Goal: Book appointment/travel/reservation

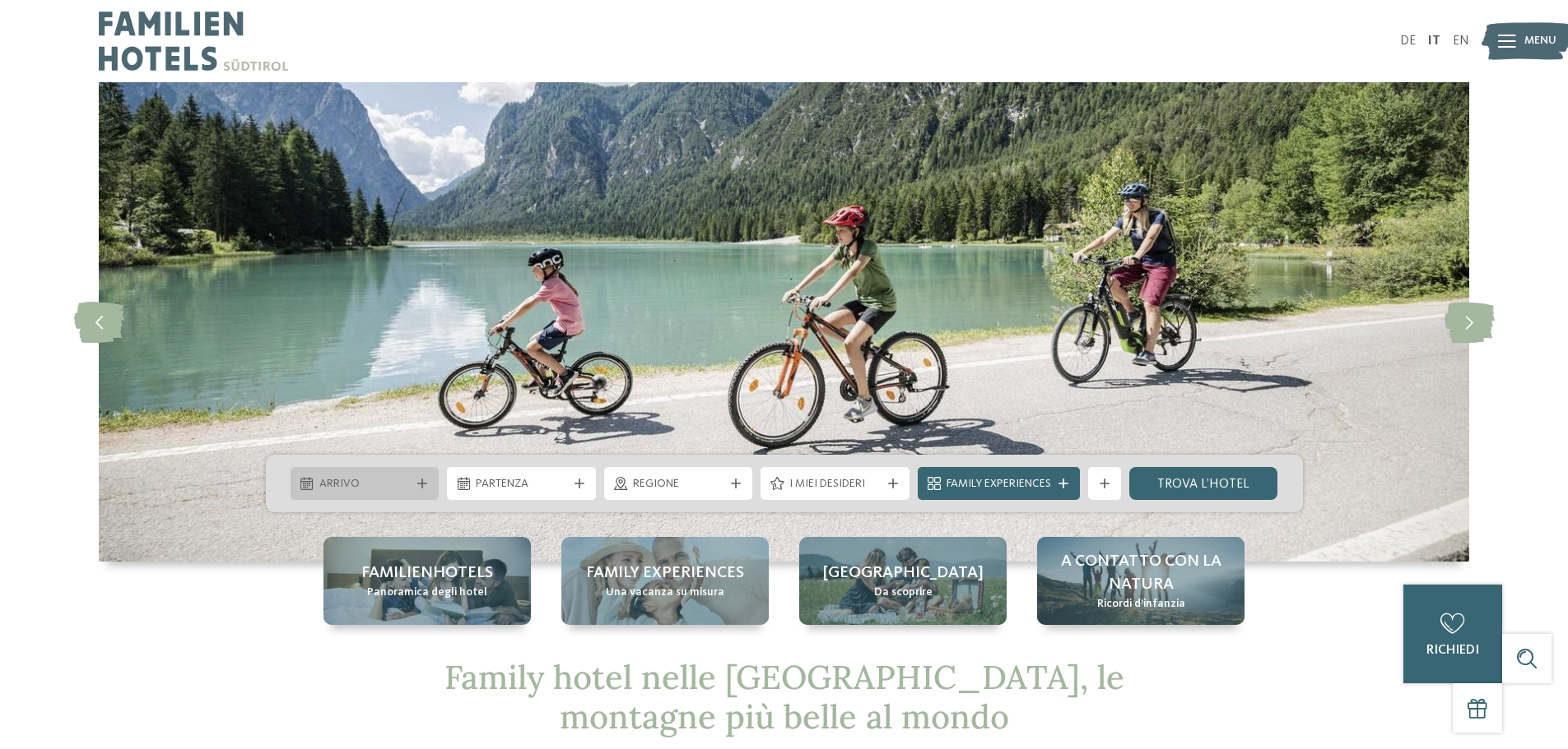
click at [423, 480] on icon at bounding box center [422, 484] width 10 height 10
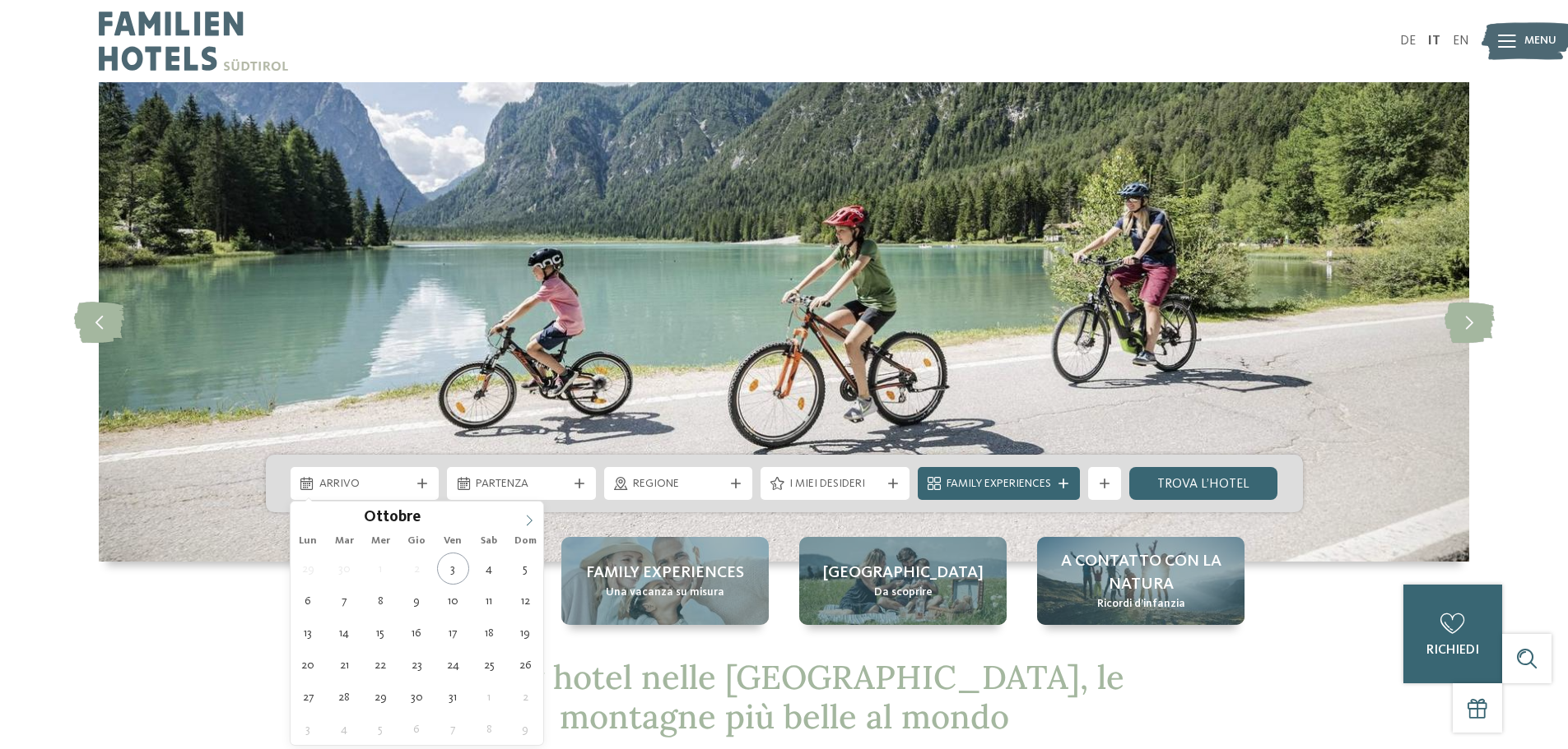
click at [528, 524] on icon at bounding box center [528, 520] width 12 height 12
click at [527, 524] on icon at bounding box center [528, 520] width 12 height 12
type div "[DATE]"
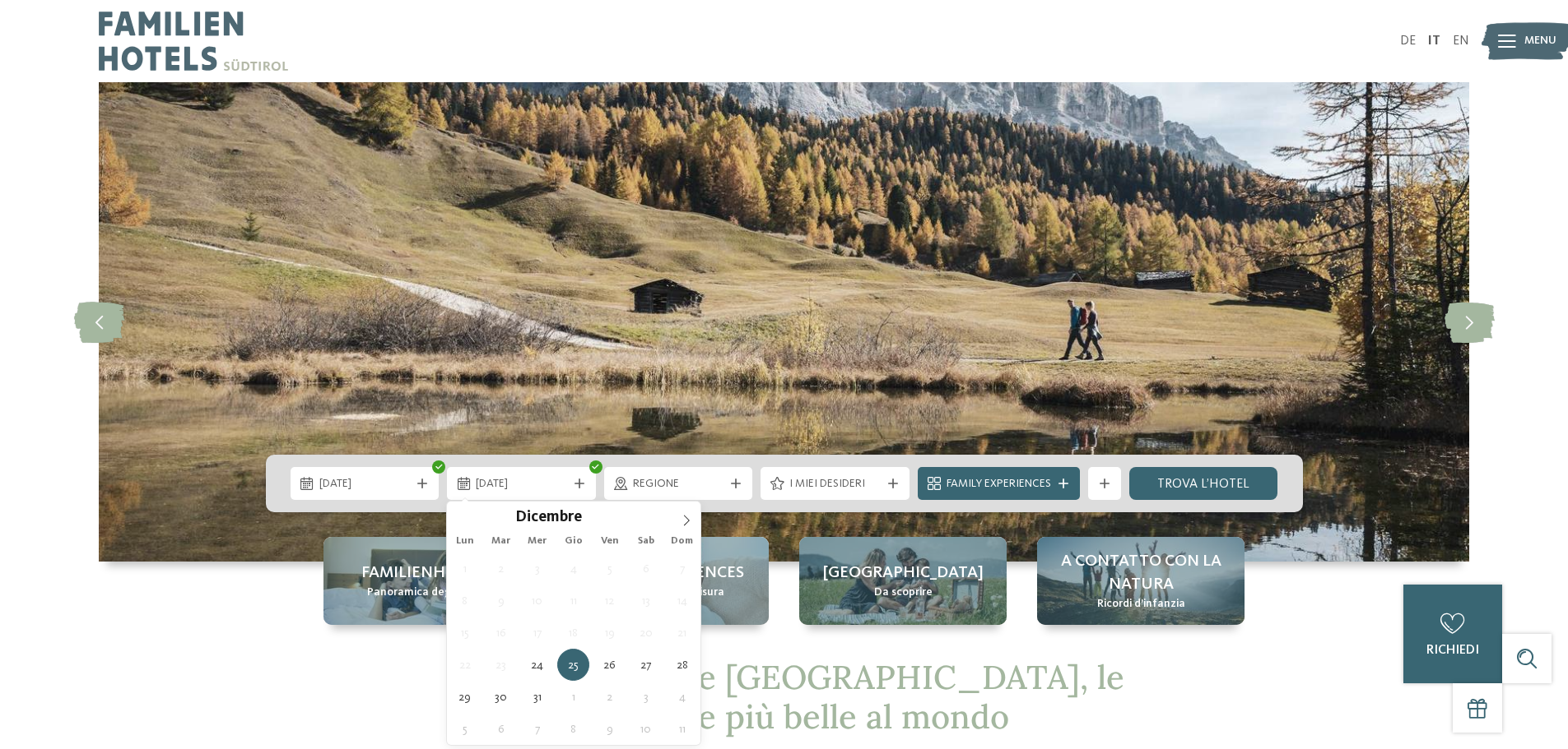
type div "[DATE]"
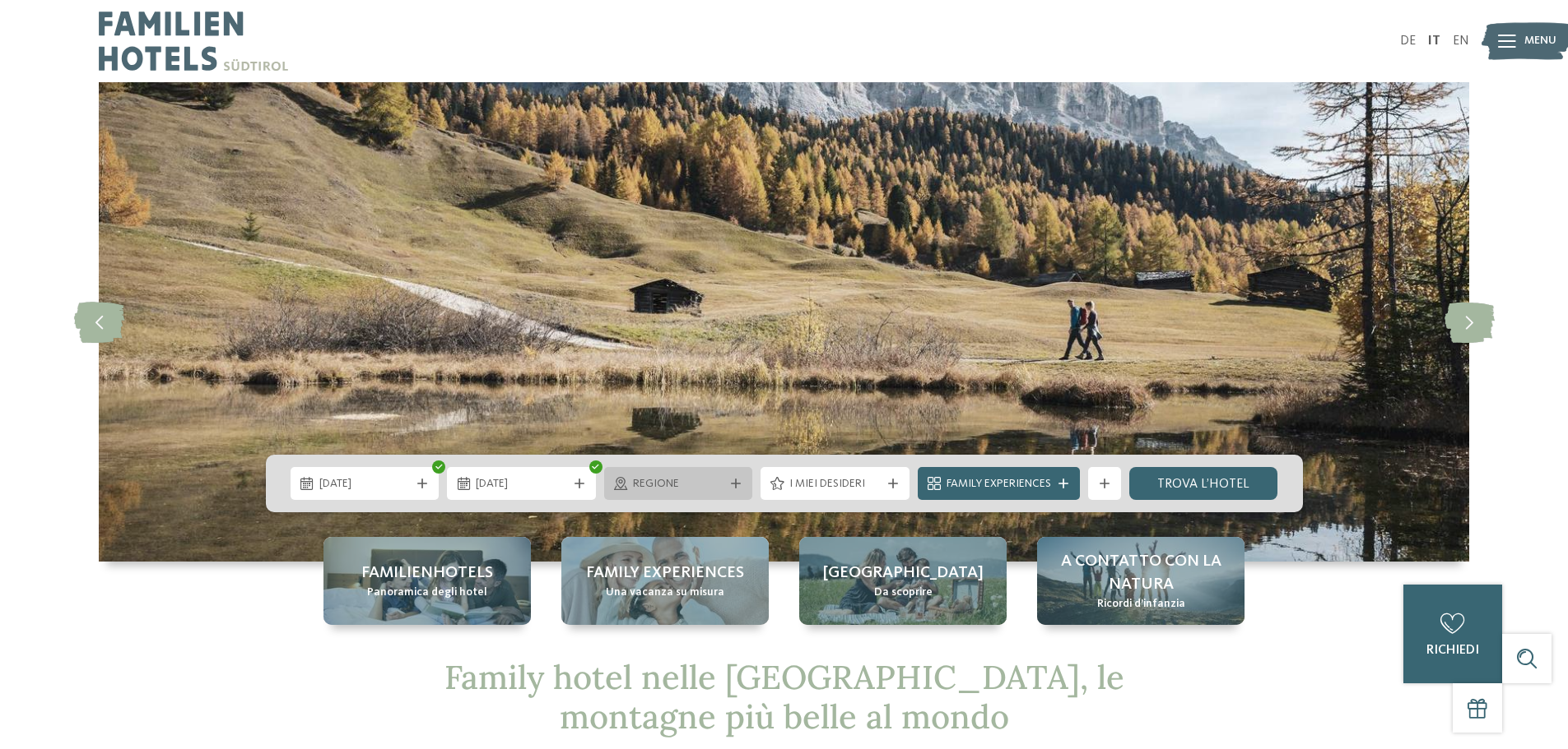
click at [734, 485] on icon at bounding box center [736, 484] width 10 height 10
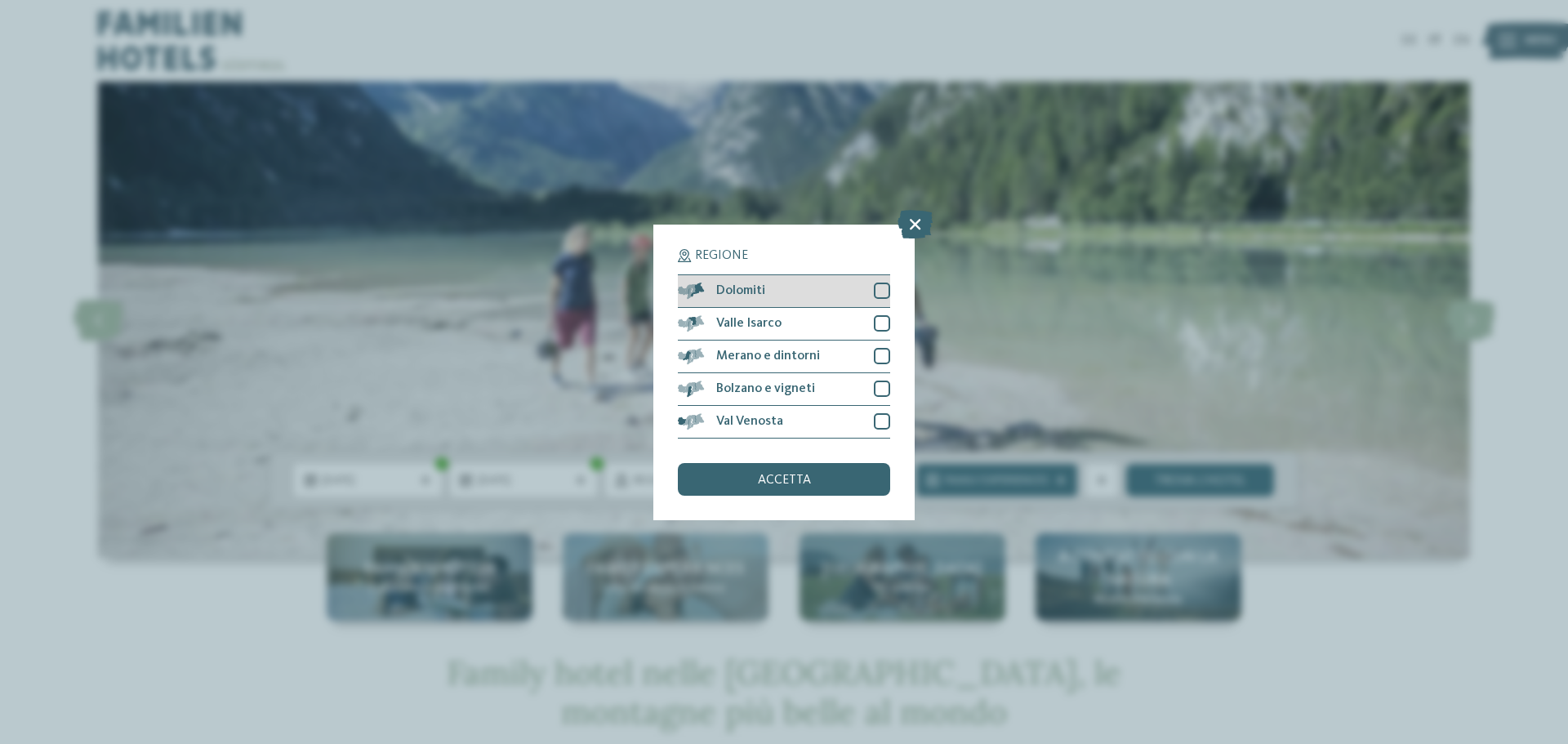
click at [881, 292] on div at bounding box center [882, 291] width 16 height 16
click at [822, 478] on div "accetta" at bounding box center [784, 479] width 212 height 33
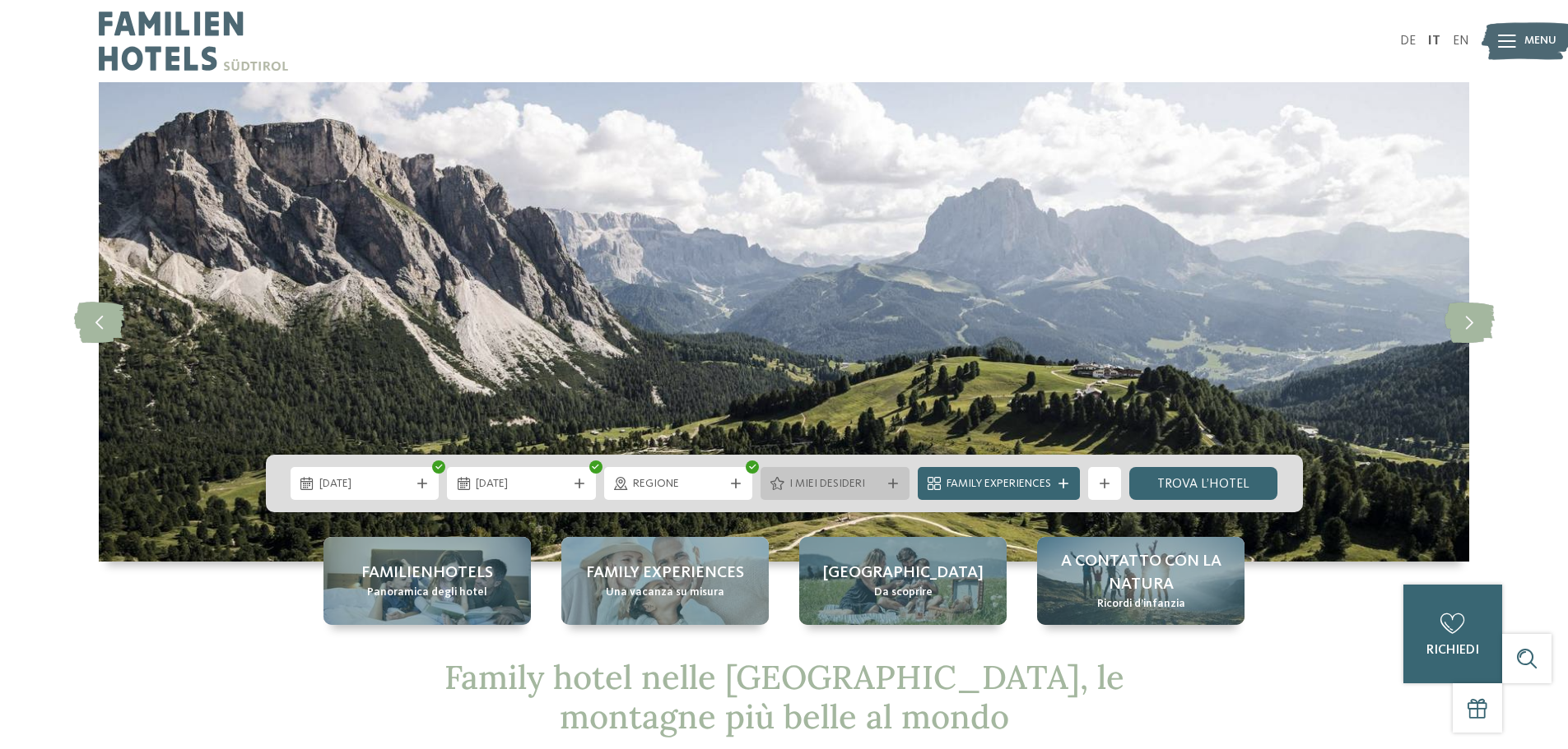
click at [893, 485] on icon at bounding box center [893, 484] width 10 height 10
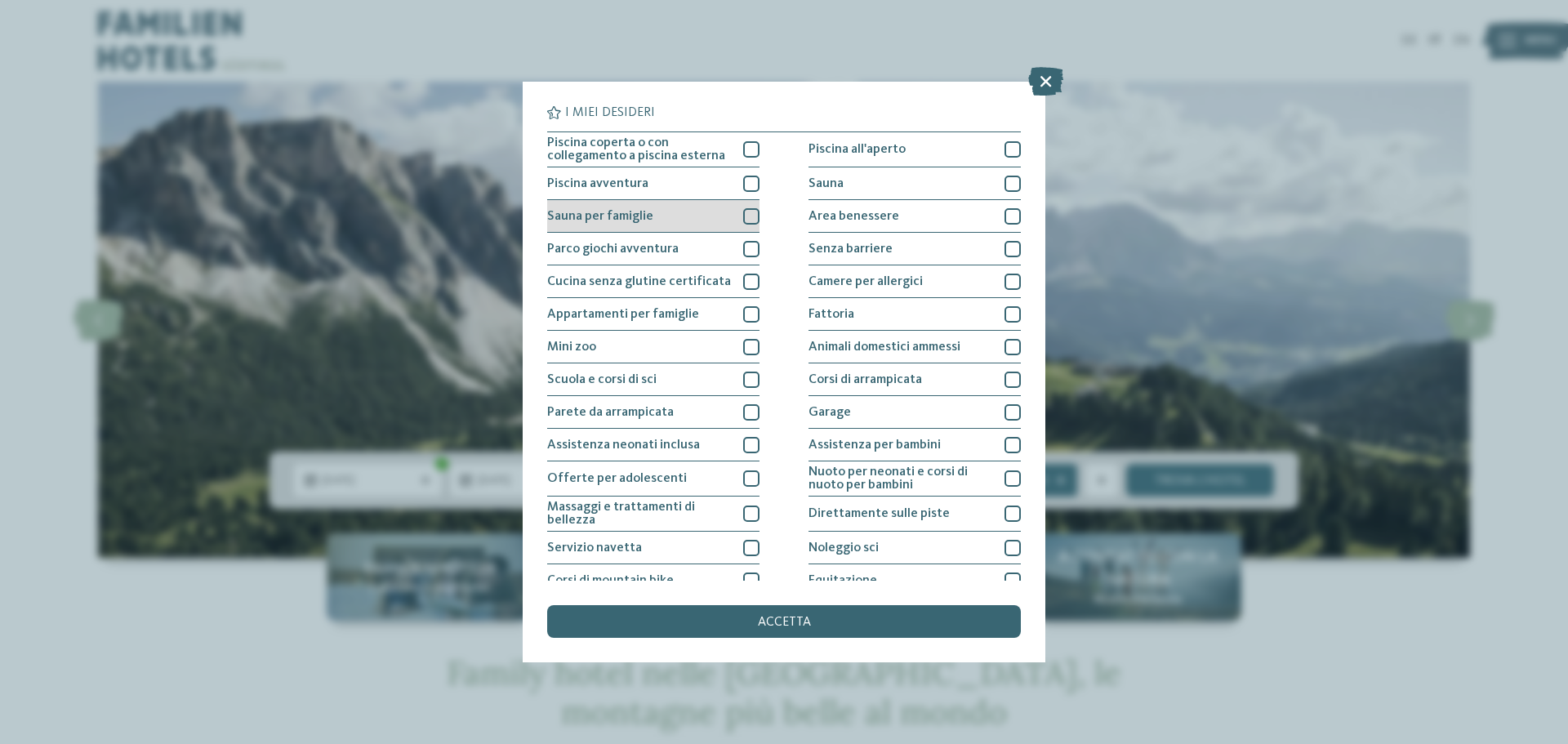
click at [746, 216] on div at bounding box center [751, 217] width 16 height 16
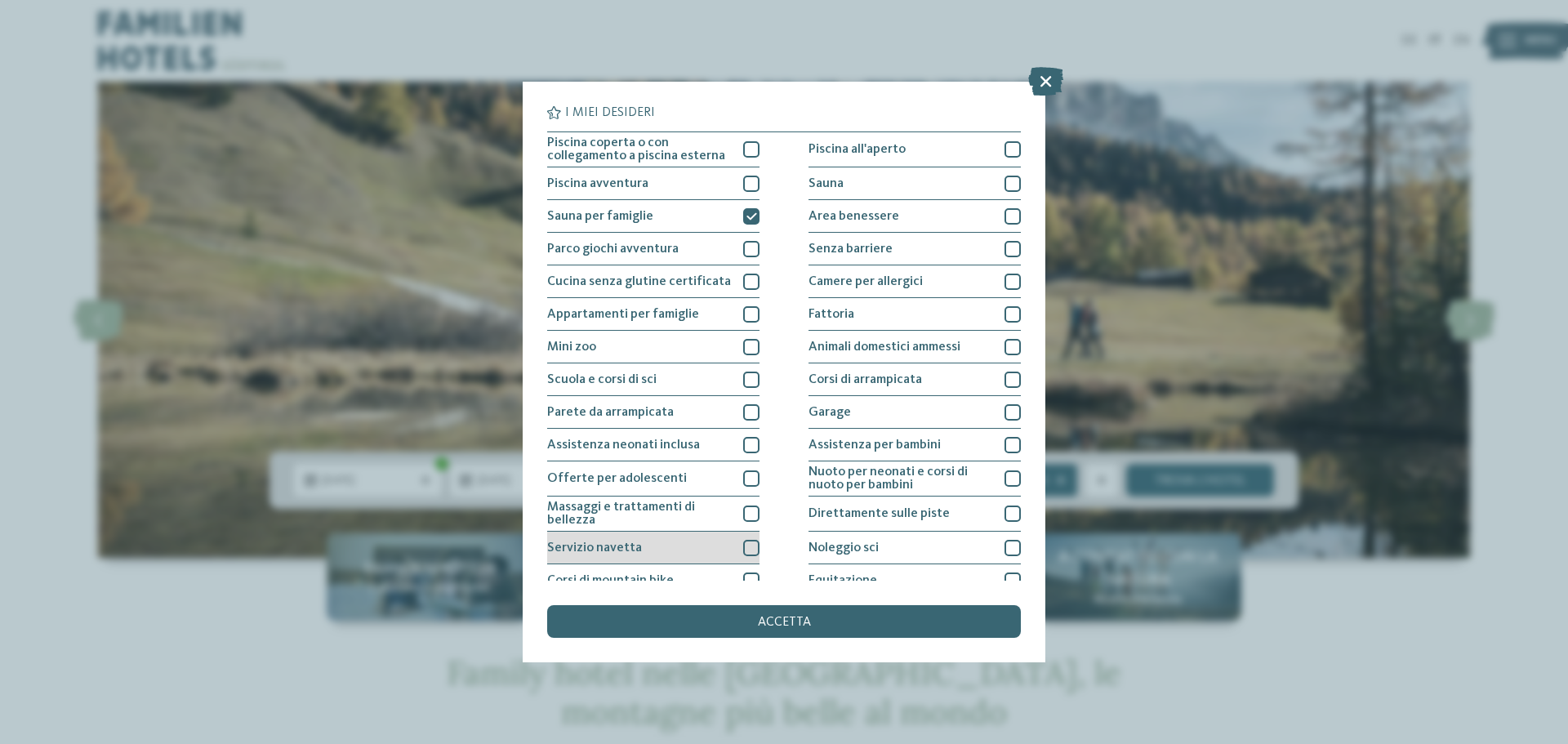
click at [743, 552] on div at bounding box center [751, 548] width 16 height 16
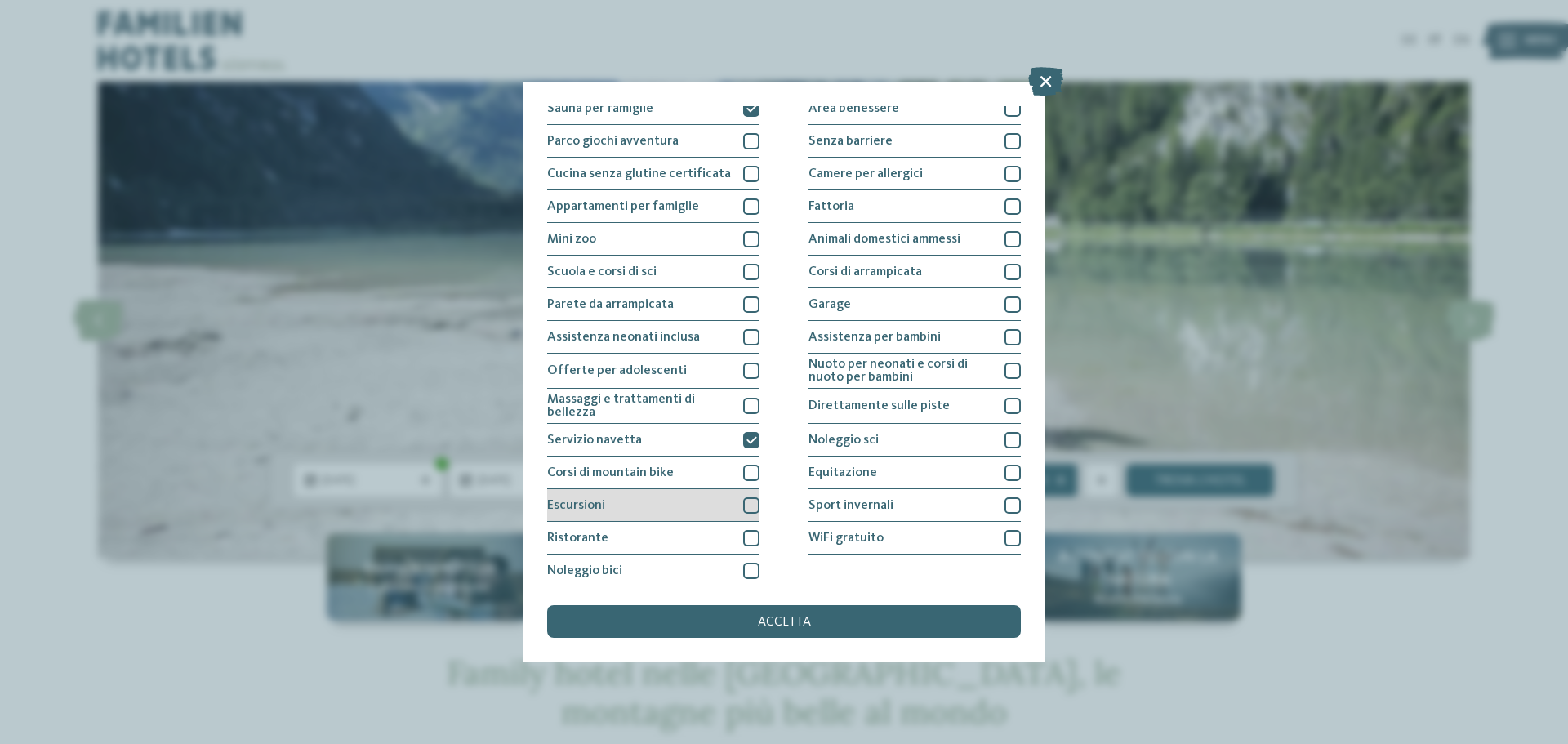
scroll to position [114, 0]
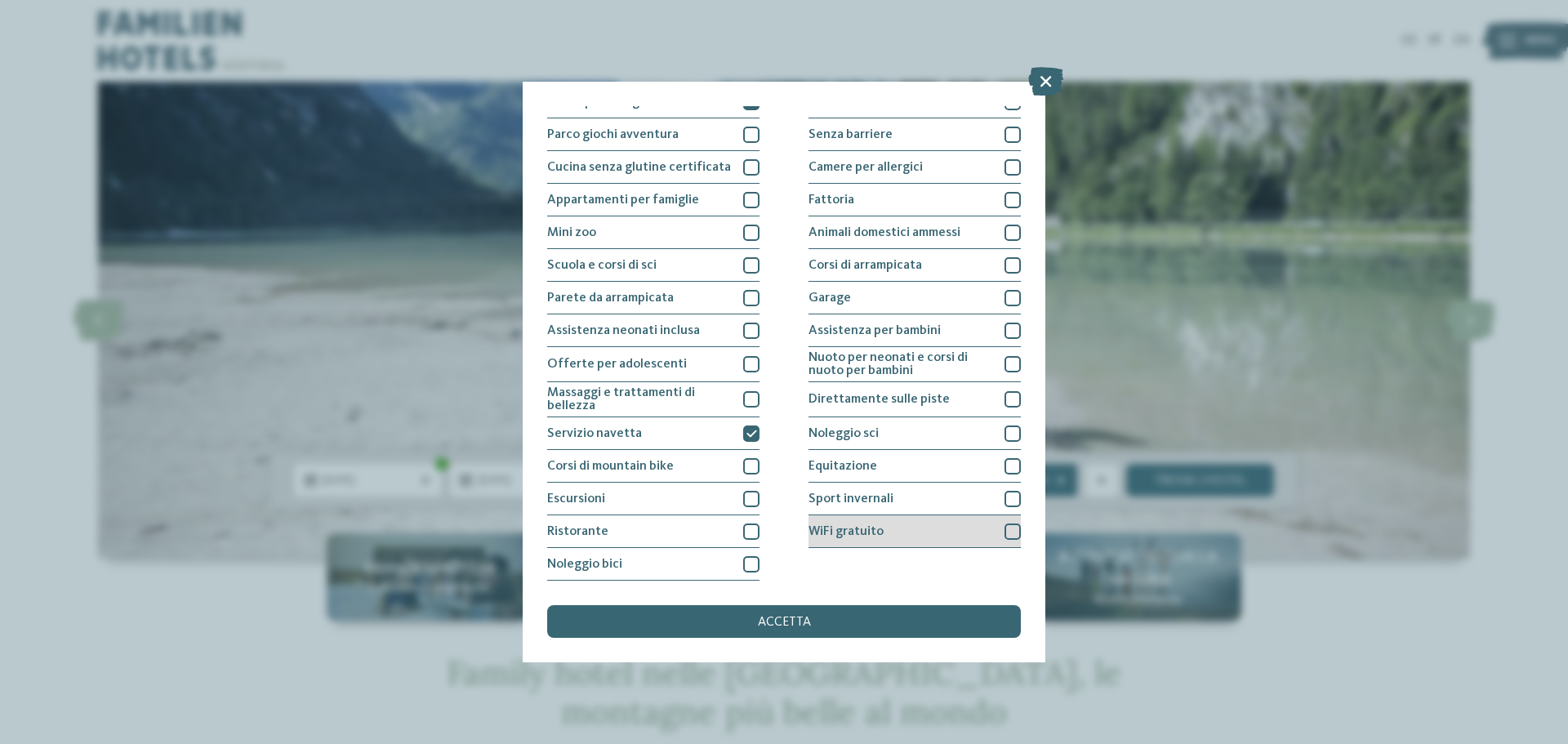
click at [1005, 533] on div at bounding box center [1013, 532] width 16 height 16
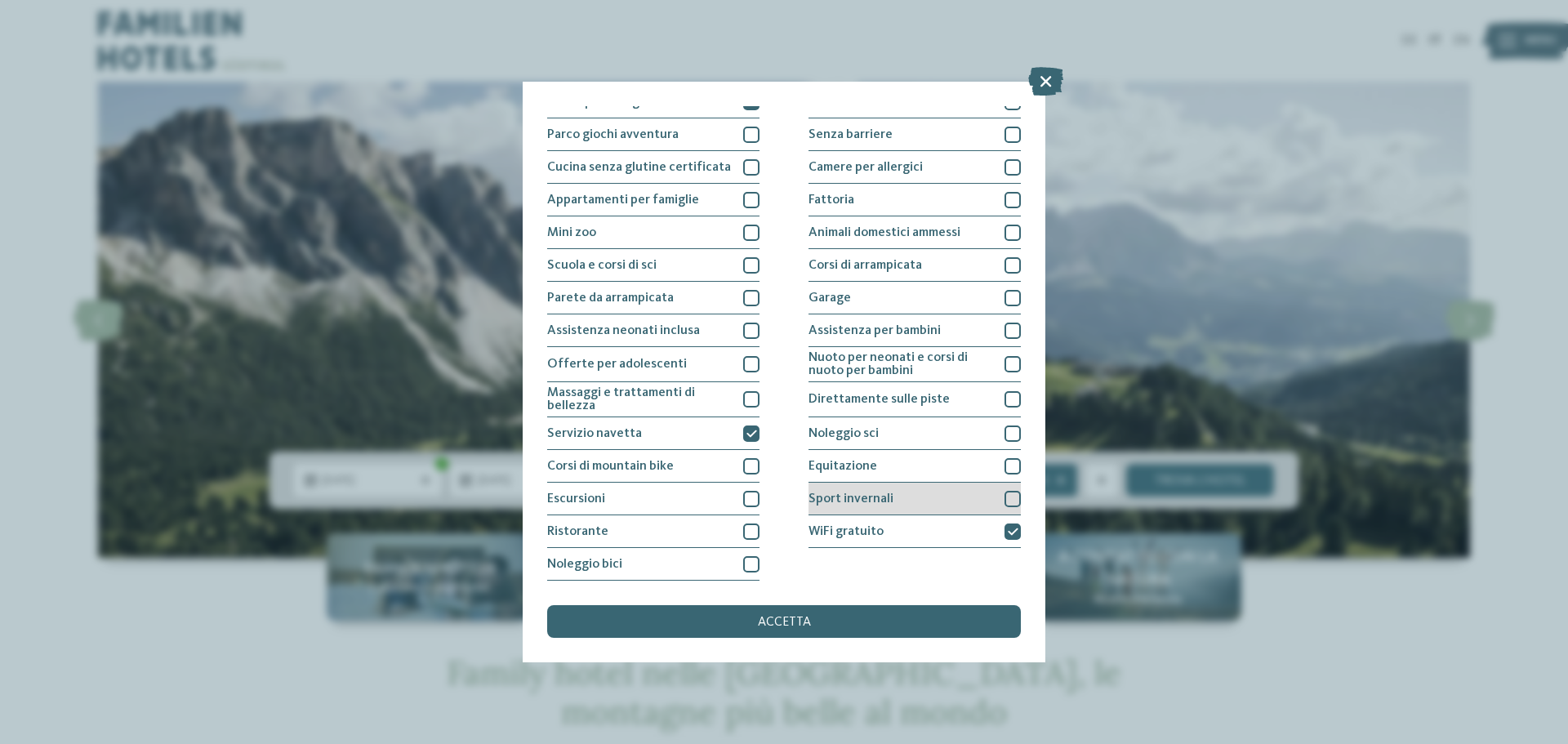
click at [1005, 495] on div at bounding box center [1013, 499] width 16 height 16
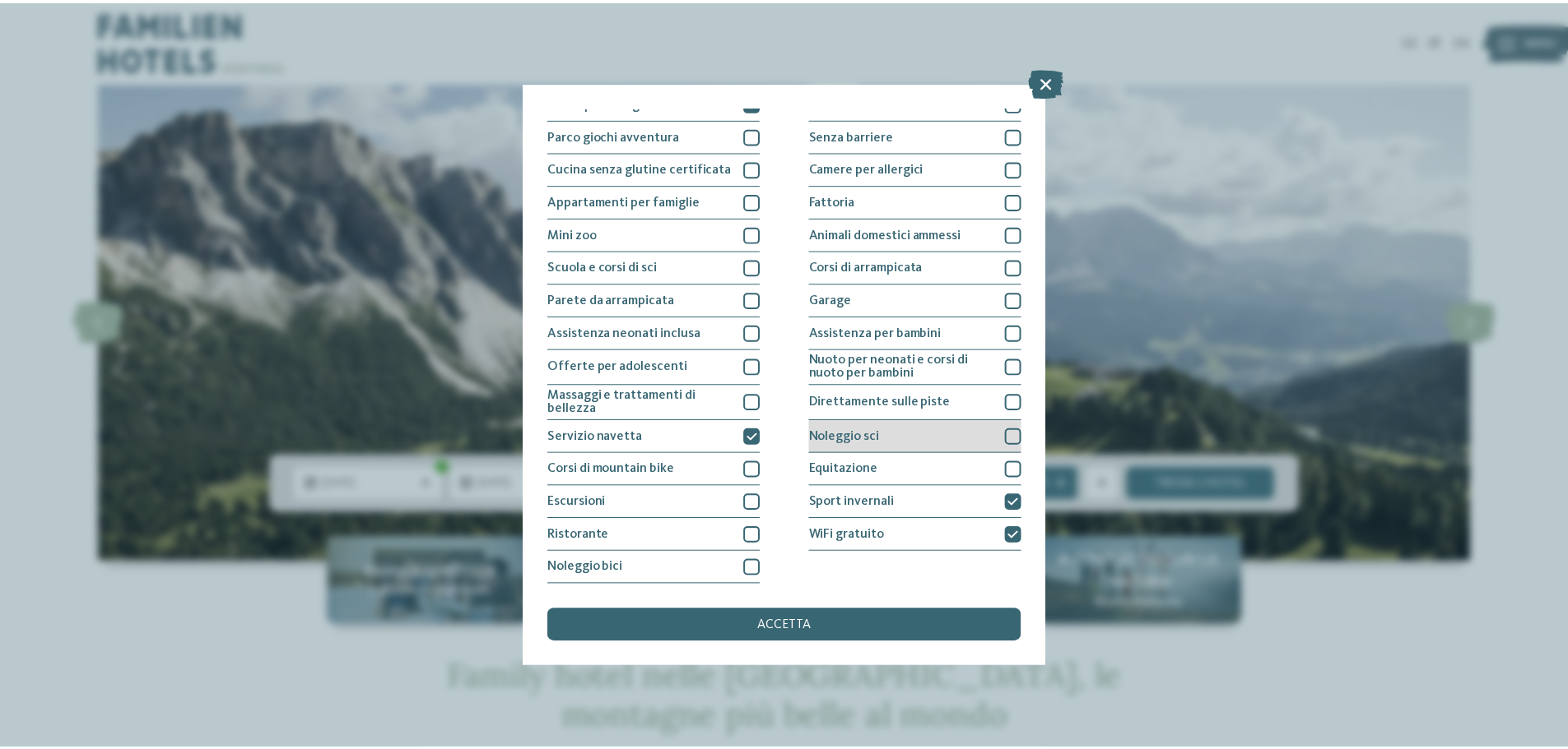
scroll to position [0, 0]
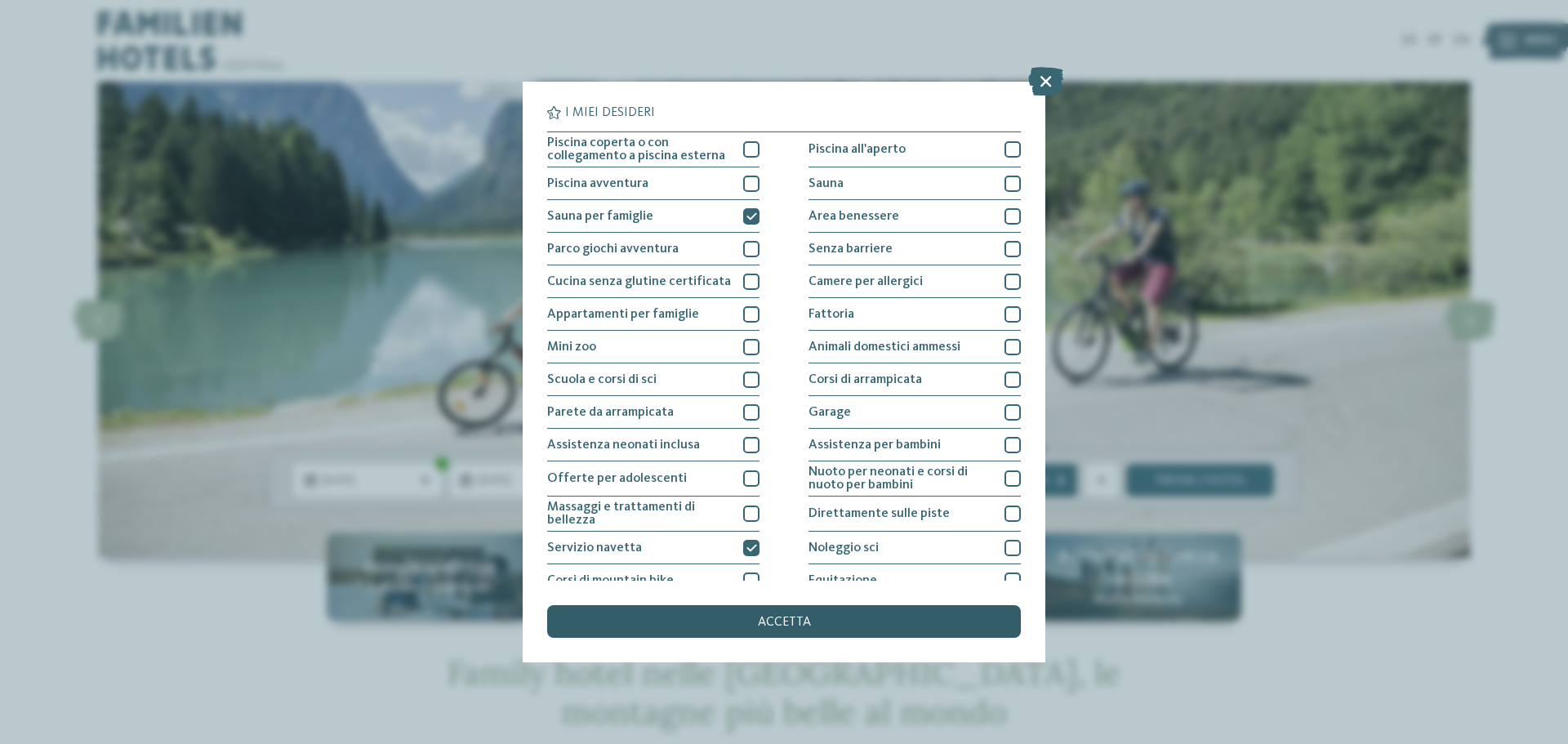
click at [797, 619] on span "accetta" at bounding box center [784, 623] width 53 height 13
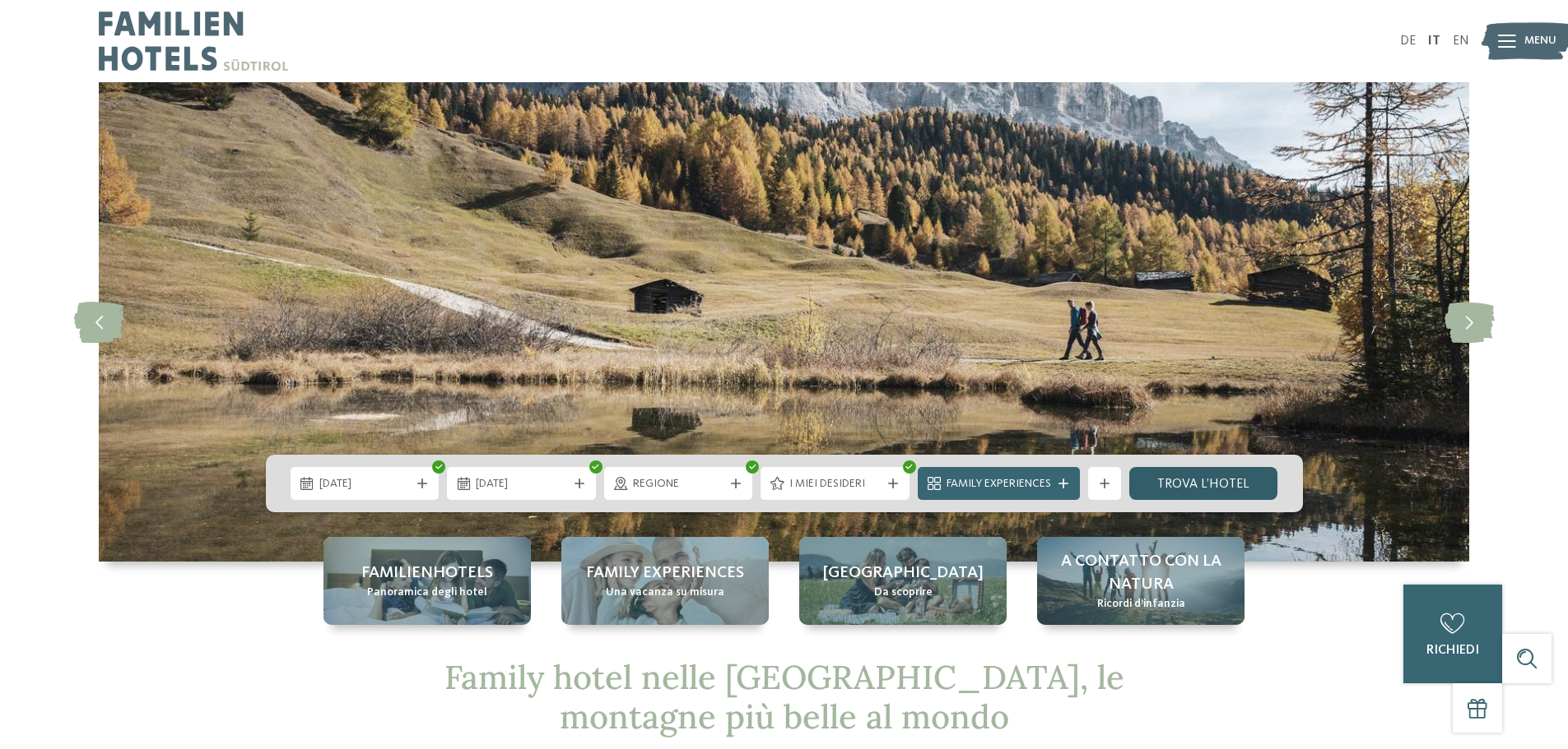
click at [1174, 489] on link "trova l’hotel" at bounding box center [1203, 484] width 149 height 33
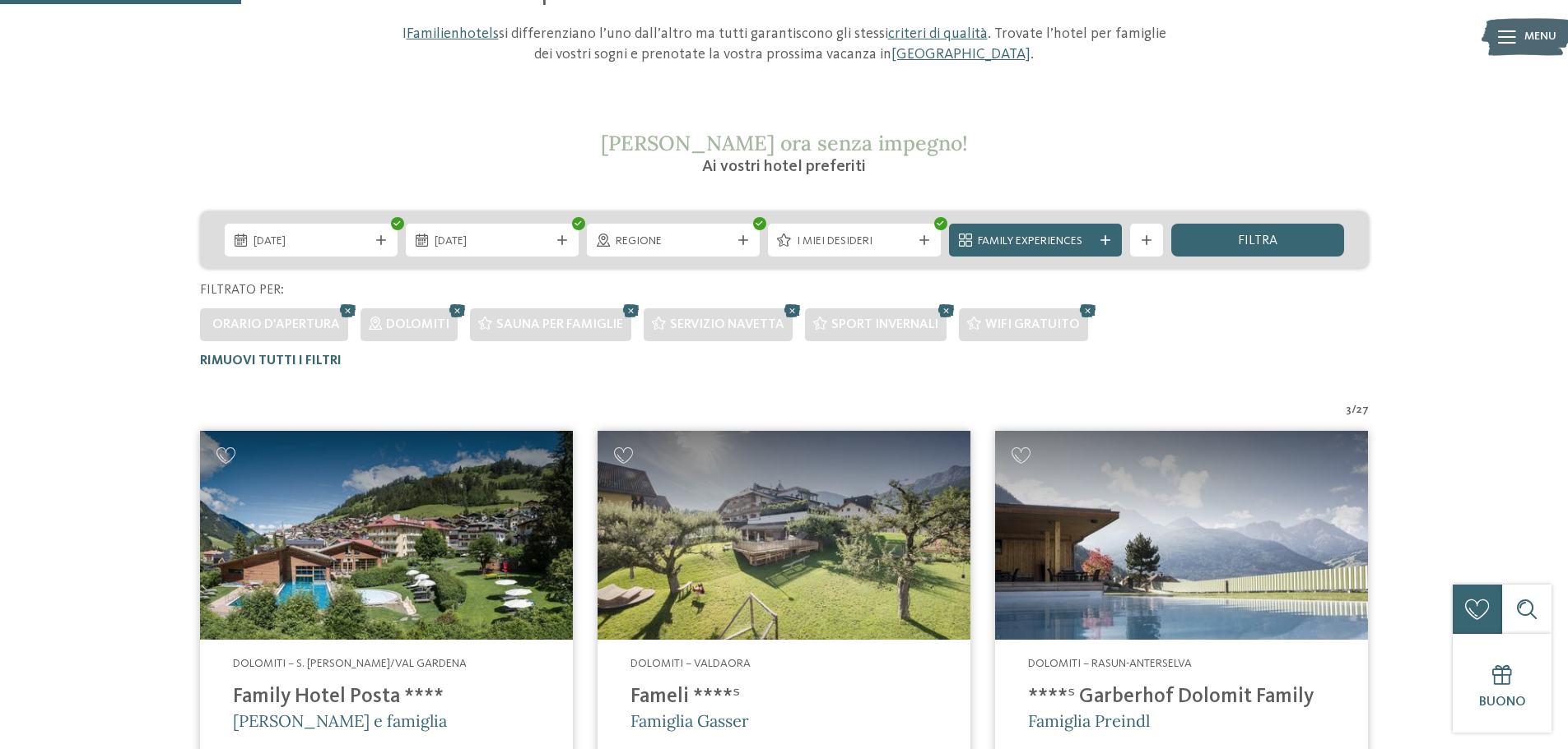
scroll to position [211, 0]
